Goal: Task Accomplishment & Management: Complete application form

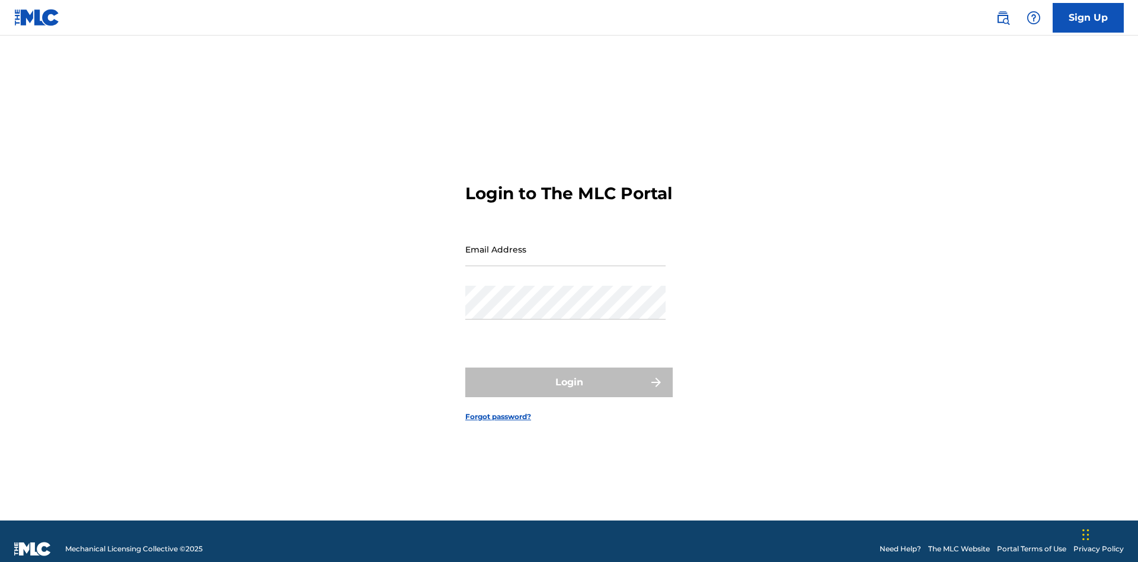
scroll to position [15, 0]
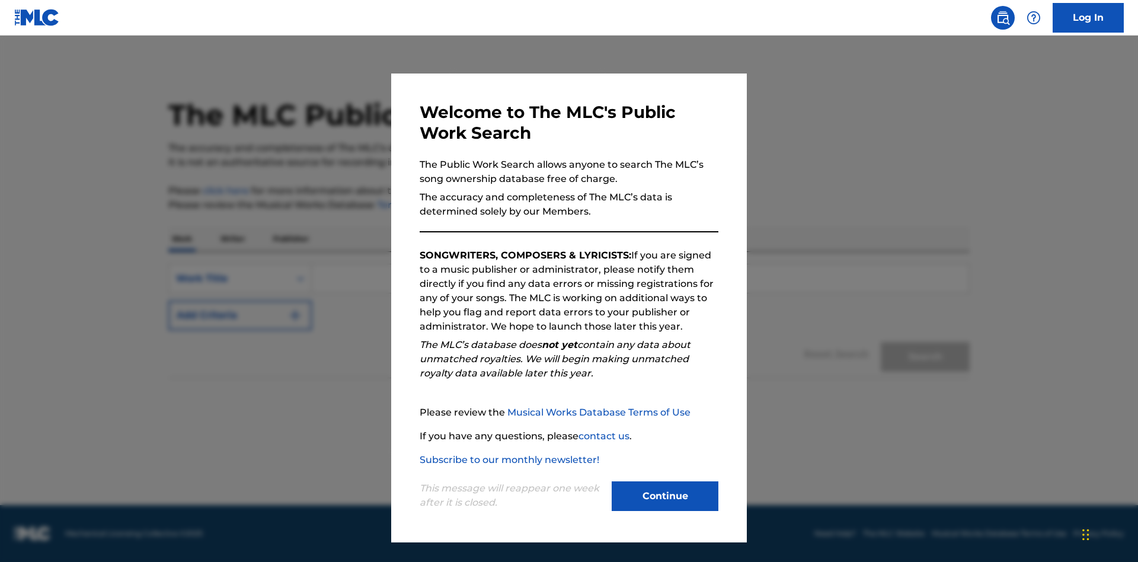
click at [665, 496] on button "Continue" at bounding box center [665, 496] width 107 height 30
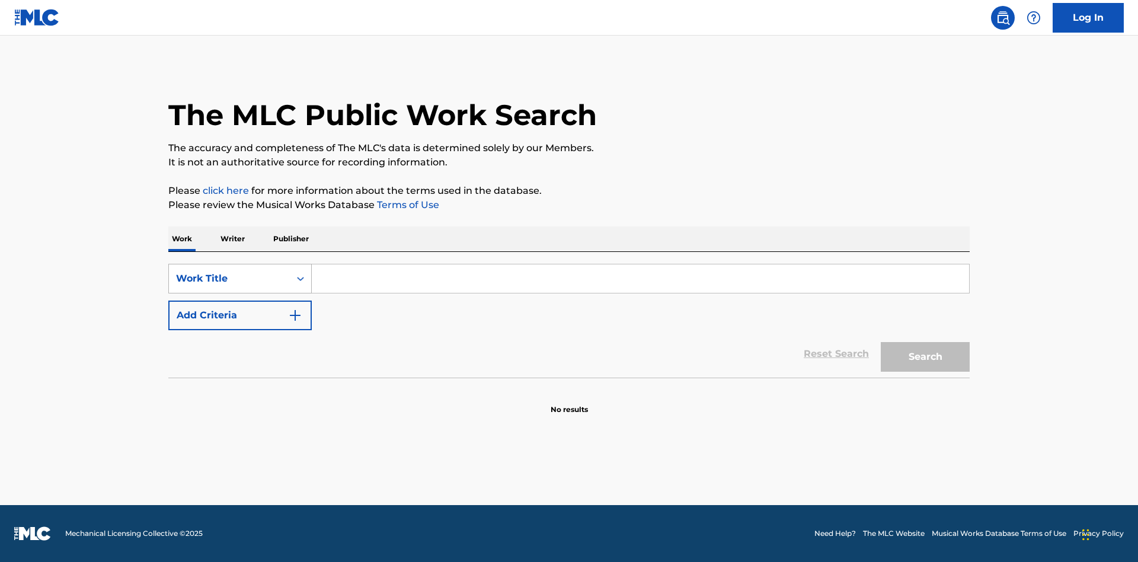
click at [229, 279] on div "Work Title" at bounding box center [229, 279] width 107 height 14
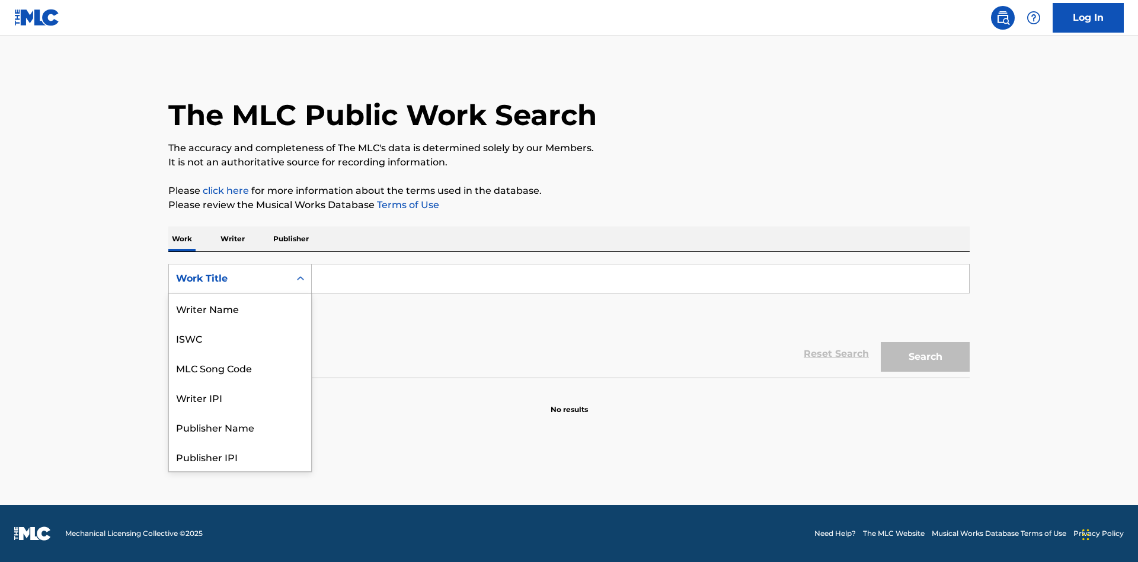
scroll to position [59, 0]
click at [240, 308] on div "MLC Song Code" at bounding box center [240, 308] width 142 height 30
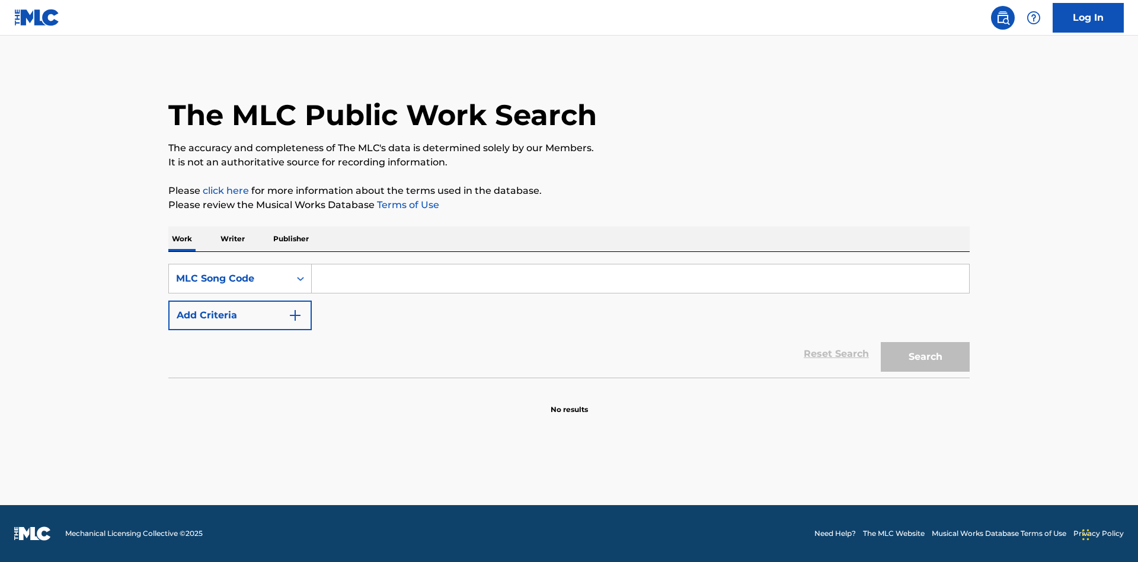
click at [640, 279] on input "Search Form" at bounding box center [641, 278] width 658 height 28
type input "MV82XX"
click at [926, 357] on button "Search" at bounding box center [925, 357] width 89 height 30
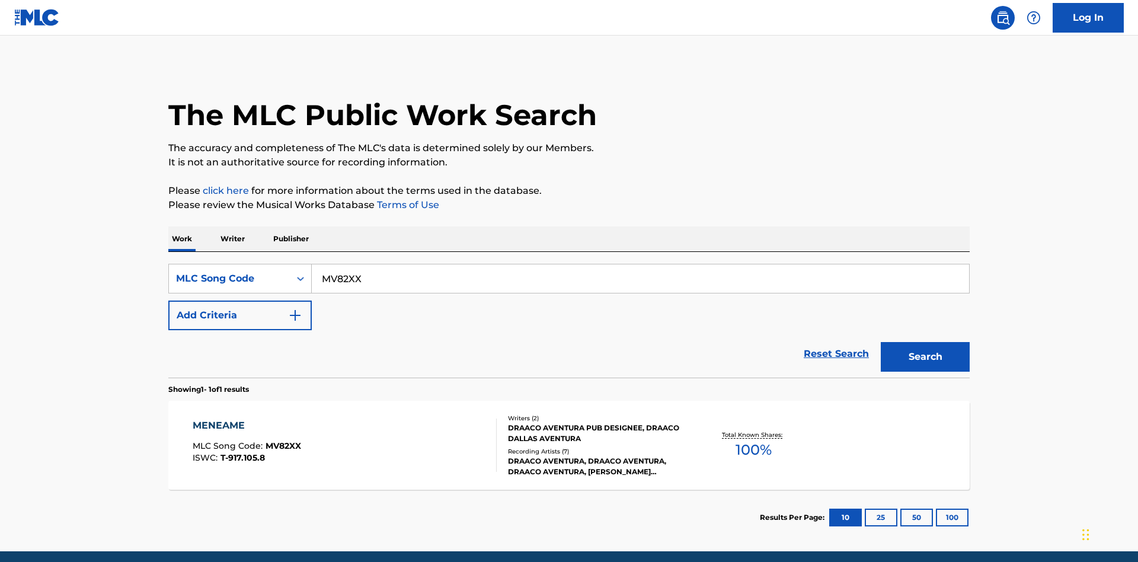
click at [569, 414] on div "Writers ( 2 ) DRAACO AVENTURA PUB DESIGNEE, DRAACO DALLAS AVENTURA Recording Ar…" at bounding box center [592, 445] width 190 height 63
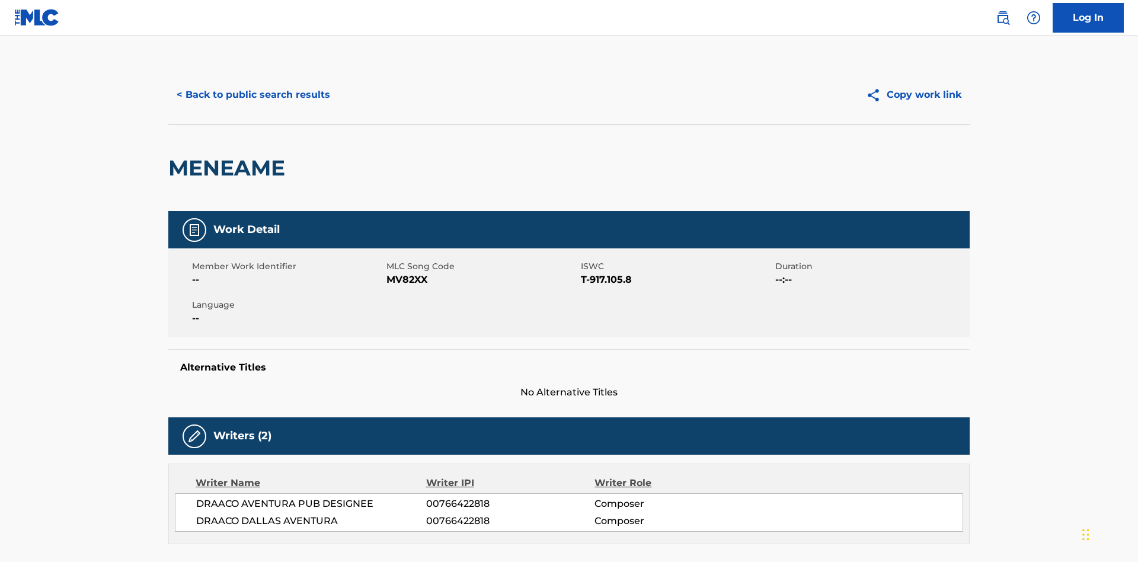
scroll to position [9, 0]
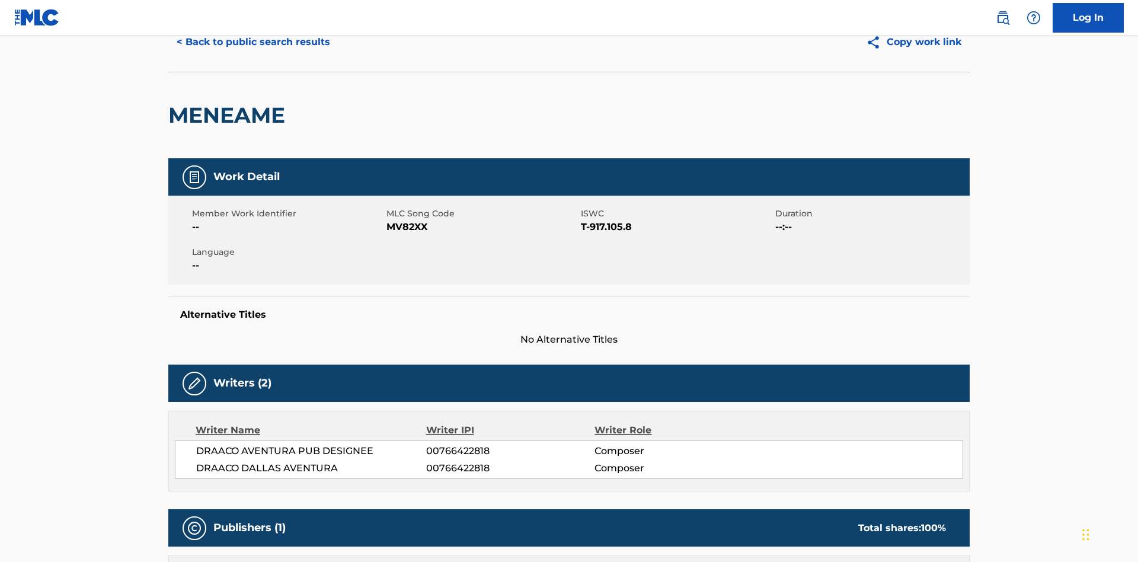
click at [914, 57] on button "Copy work link" at bounding box center [914, 42] width 112 height 30
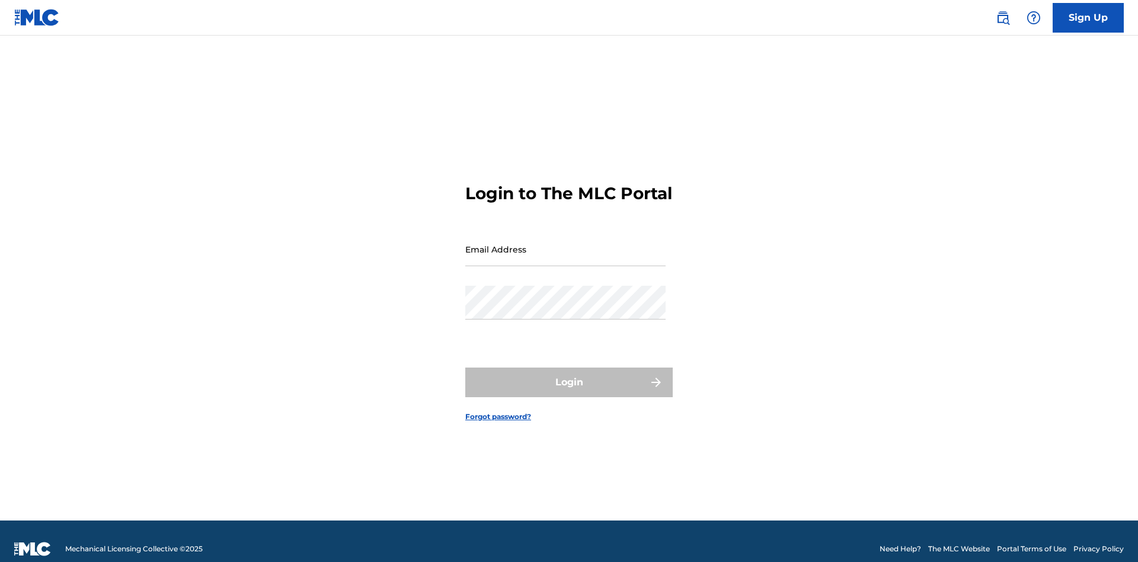
click at [566, 244] on input "Email Address" at bounding box center [565, 249] width 200 height 34
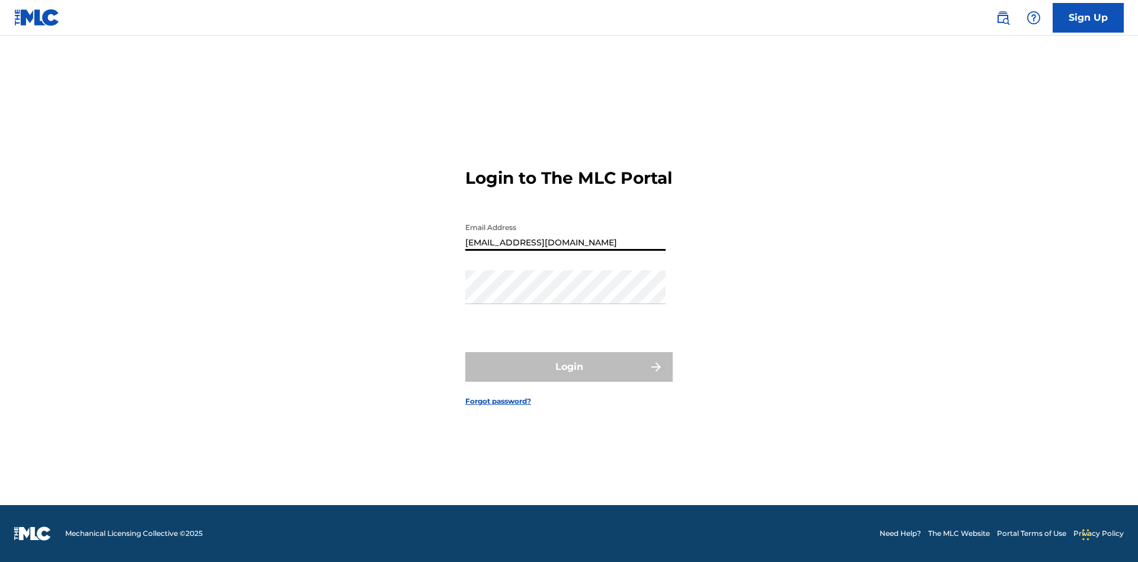
type input "[EMAIL_ADDRESS][DOMAIN_NAME]"
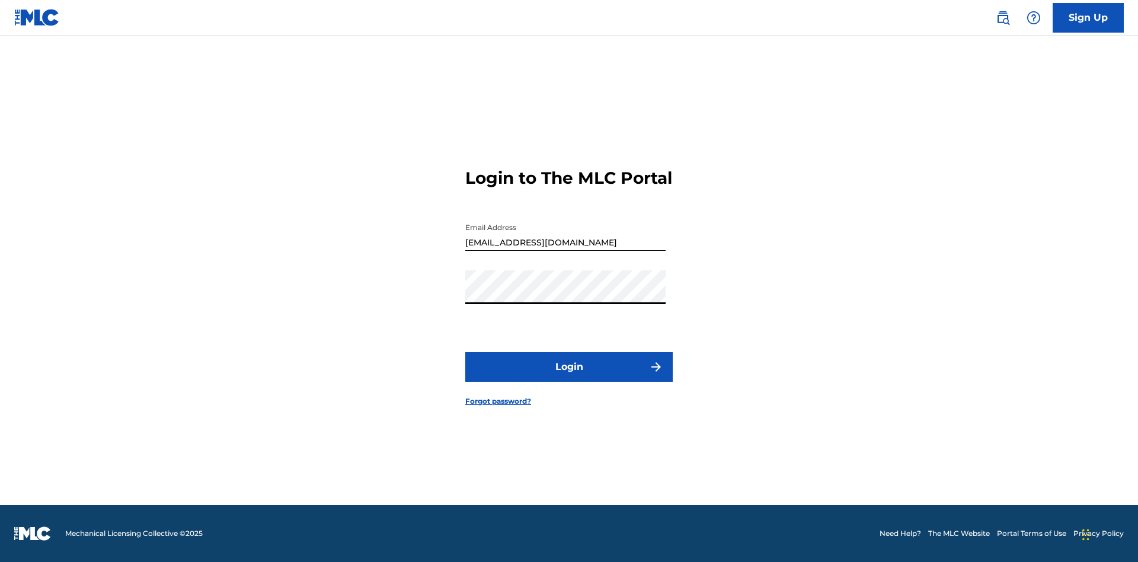
click at [569, 377] on button "Login" at bounding box center [569, 367] width 208 height 30
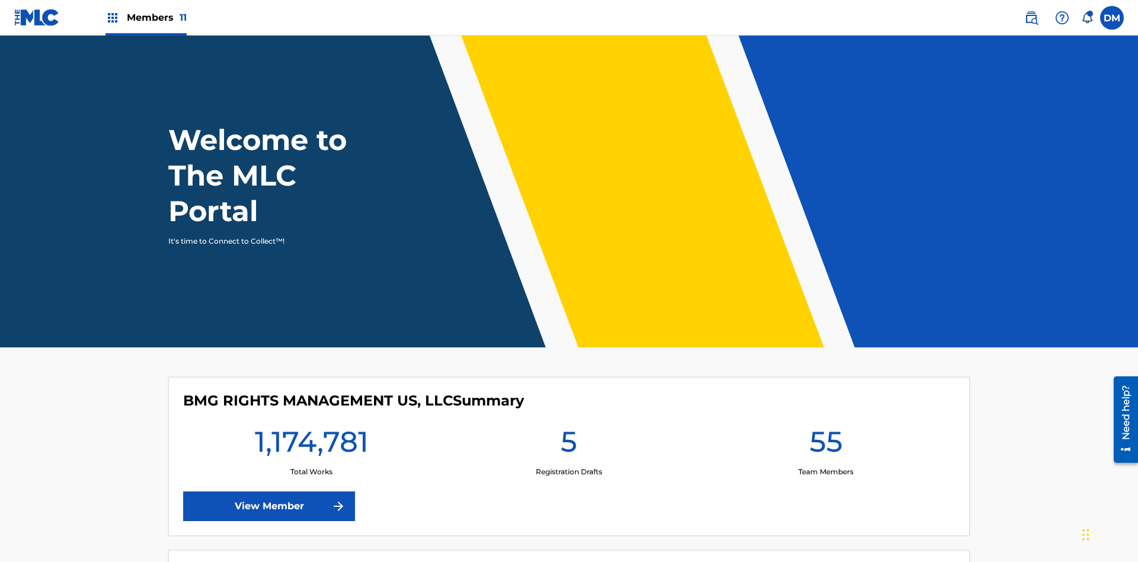
click at [146, 17] on span "Members 11" at bounding box center [157, 18] width 60 height 14
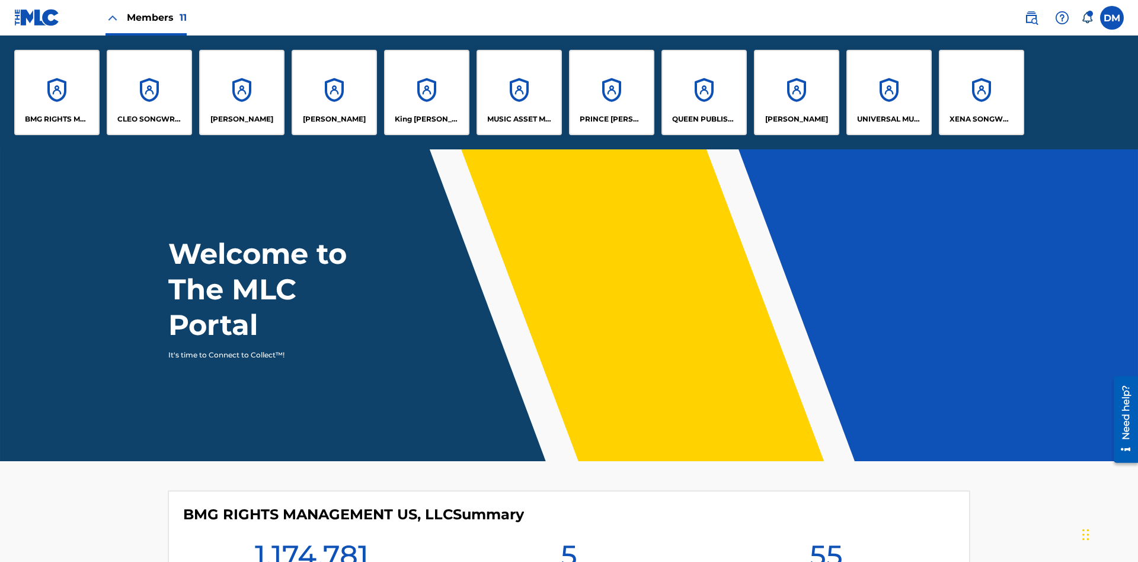
click at [426, 119] on p "King [PERSON_NAME]" at bounding box center [427, 119] width 65 height 11
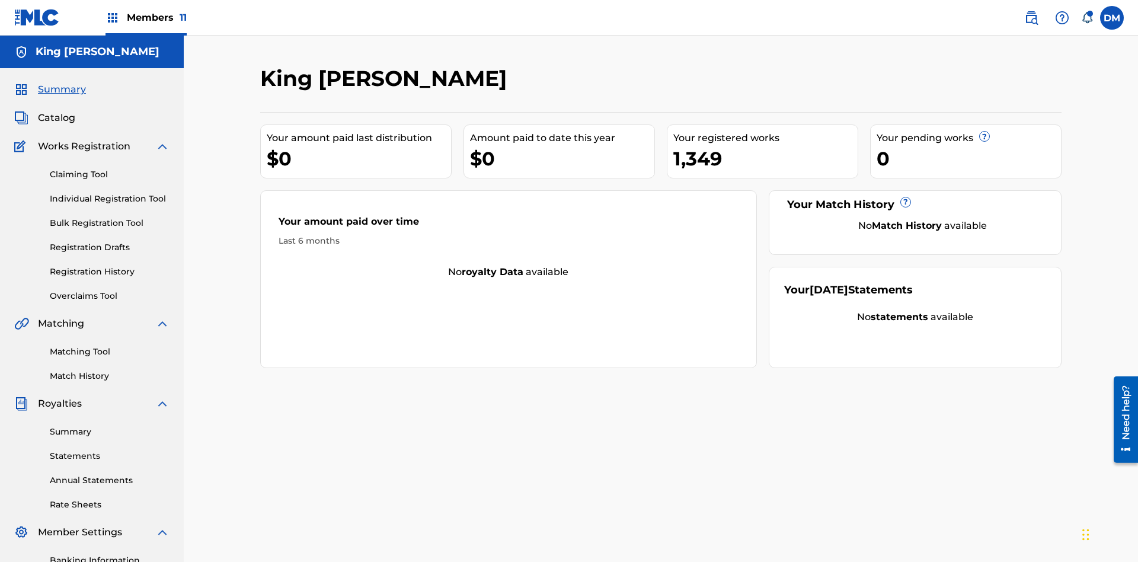
click at [110, 193] on link "Individual Registration Tool" at bounding box center [110, 199] width 120 height 12
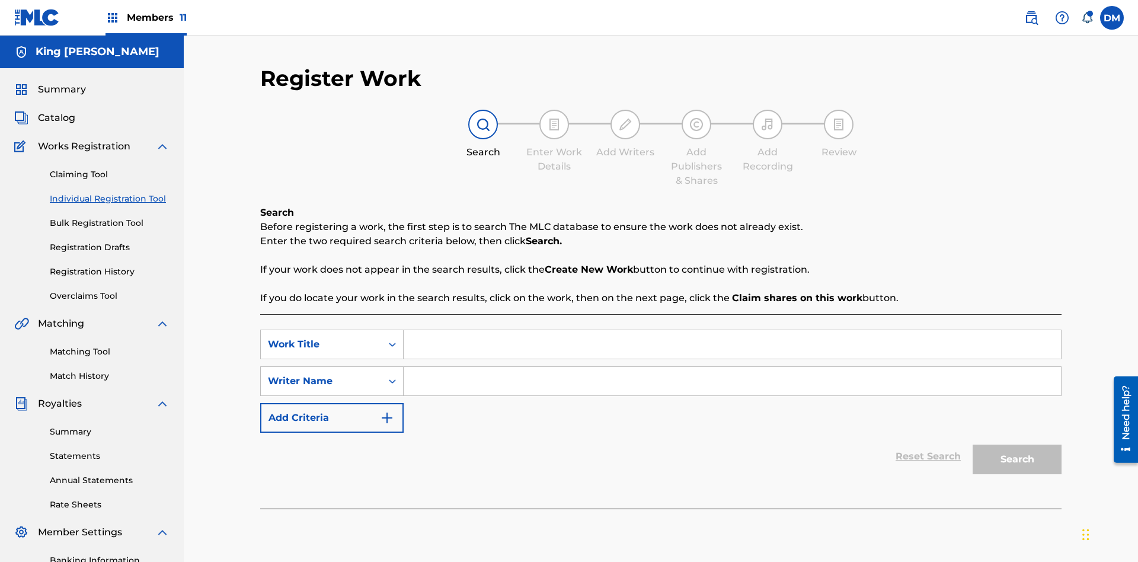
click at [732, 330] on input "Search Form" at bounding box center [733, 344] width 658 height 28
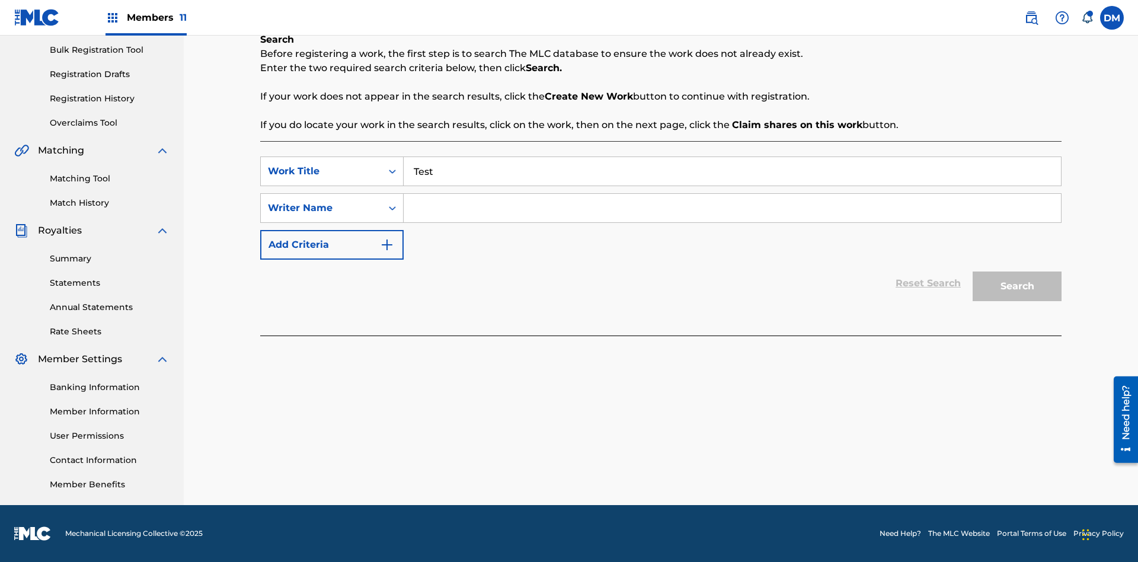
type input "Test"
click at [732, 208] on input "Search Form" at bounding box center [733, 208] width 658 height 28
type input "Test"
click at [1017, 286] on button "Search" at bounding box center [1017, 287] width 89 height 30
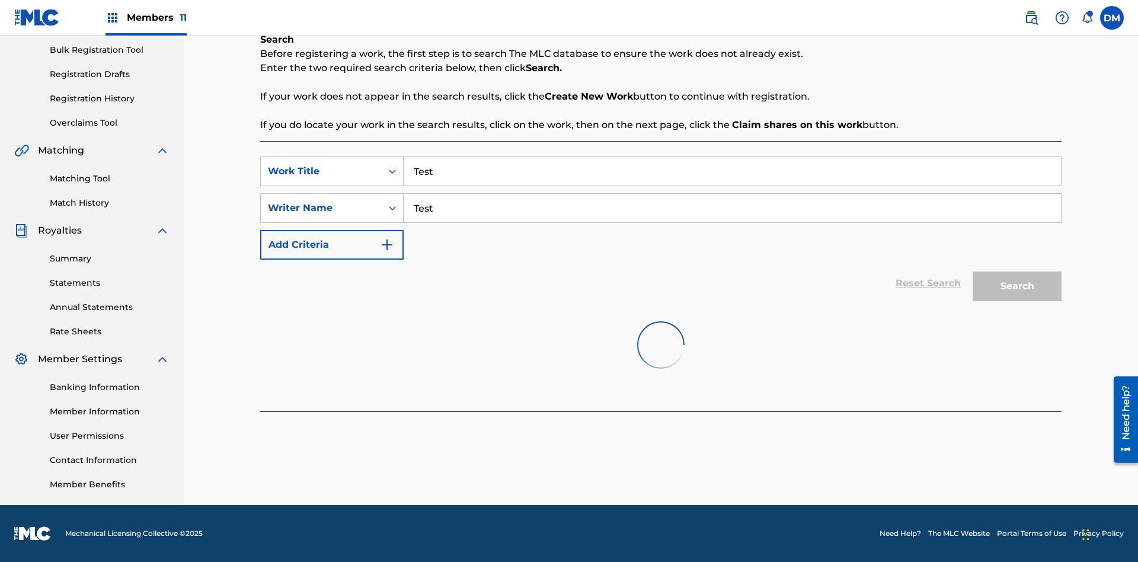
scroll to position [181, 0]
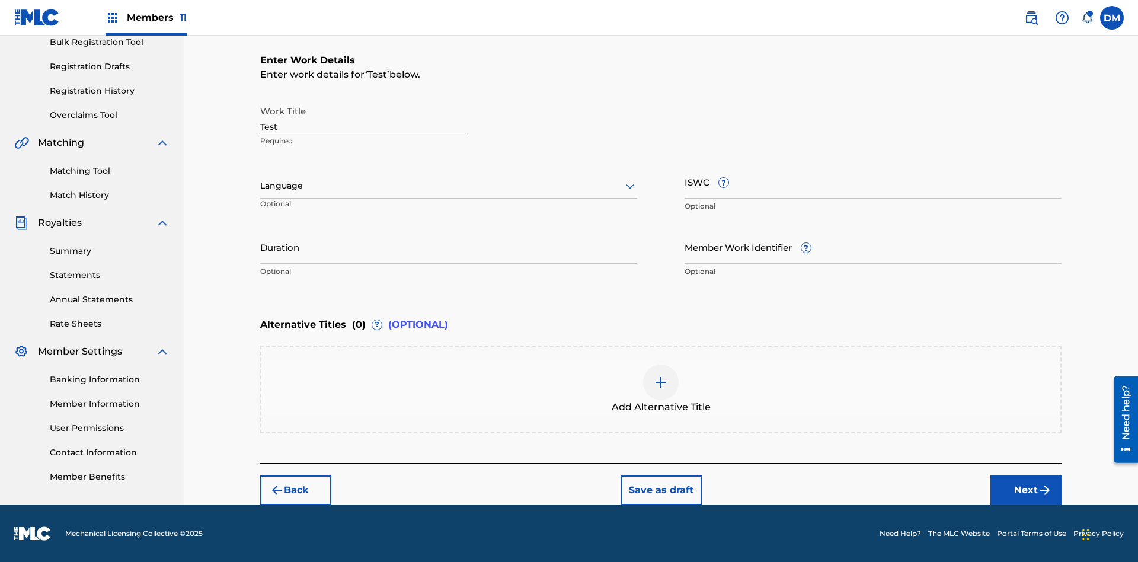
click at [365, 116] on input "Test" at bounding box center [364, 117] width 209 height 34
paste input "[URL][DOMAIN_NAME]"
type input "[URL][DOMAIN_NAME]"
click at [1112, 17] on label at bounding box center [1112, 18] width 24 height 24
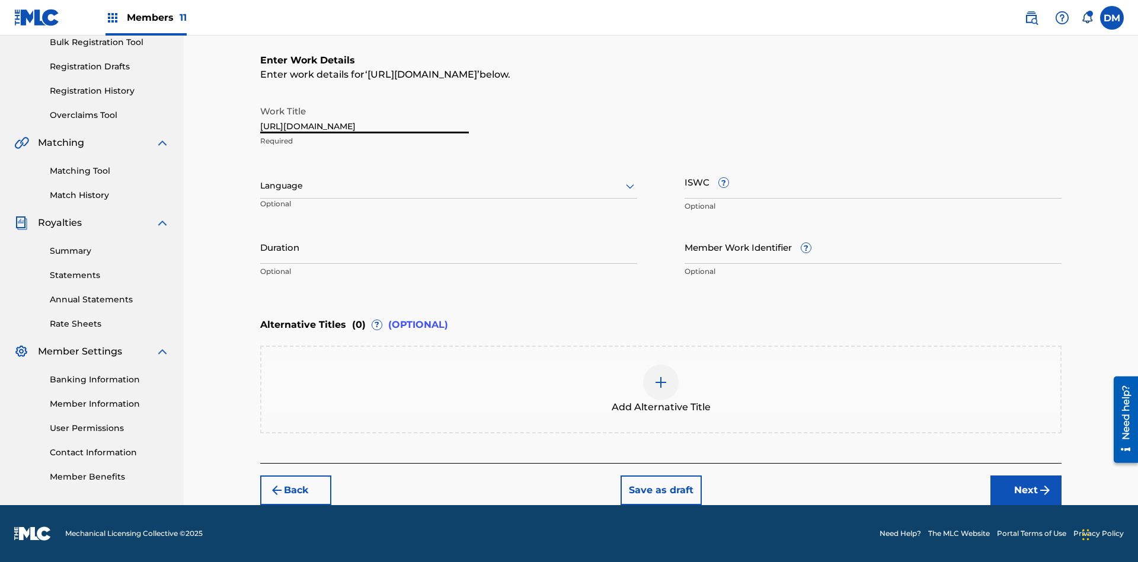
click at [1112, 18] on input "[PERSON_NAME] [PERSON_NAME] [PERSON_NAME][EMAIL_ADDRESS][DOMAIN_NAME] Notificat…" at bounding box center [1112, 18] width 0 height 0
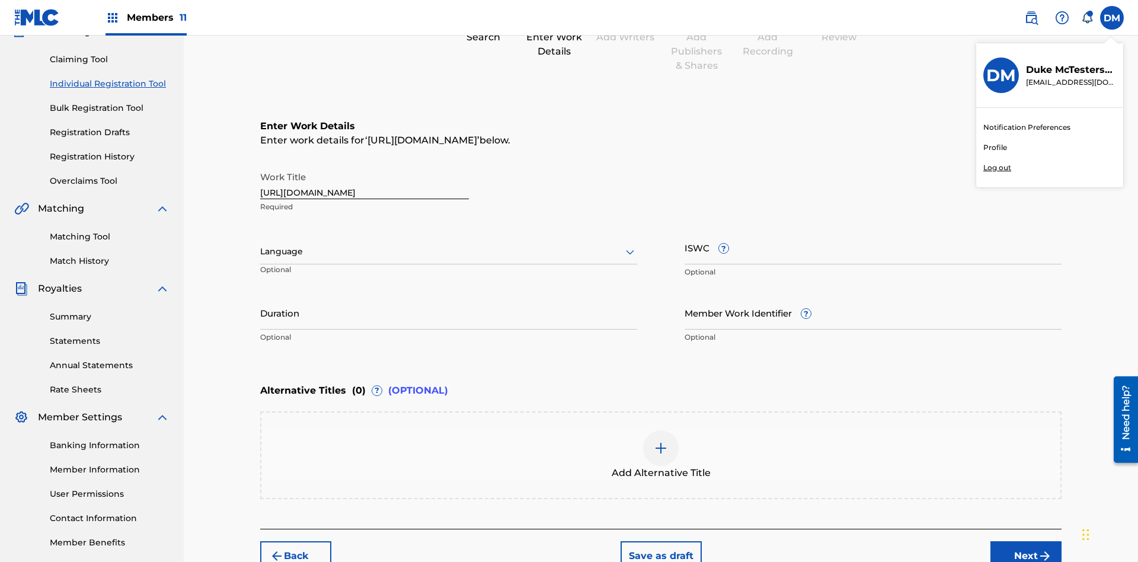
click at [997, 168] on p "Log out" at bounding box center [998, 167] width 28 height 11
click at [1112, 18] on input "[PERSON_NAME] [PERSON_NAME] [PERSON_NAME][EMAIL_ADDRESS][DOMAIN_NAME] Notificat…" at bounding box center [1112, 18] width 0 height 0
